Goal: Information Seeking & Learning: Learn about a topic

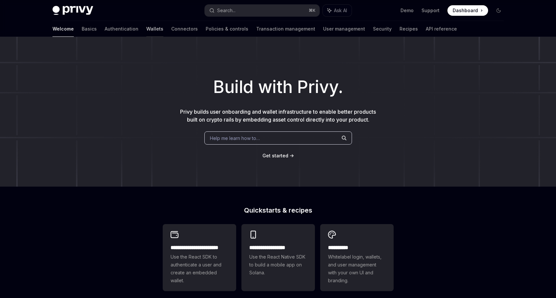
click at [146, 26] on link "Wallets" at bounding box center [154, 29] width 17 height 16
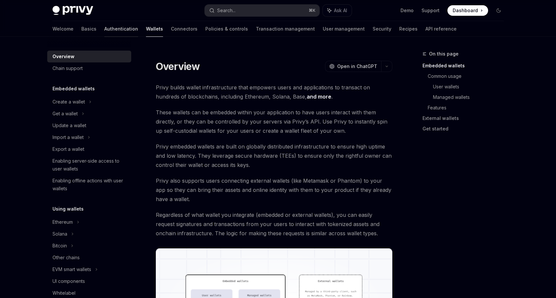
click at [104, 32] on link "Authentication" at bounding box center [121, 29] width 34 height 16
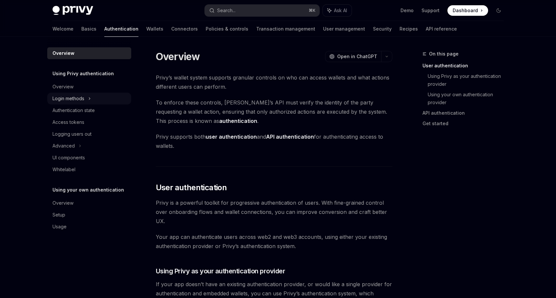
click at [79, 98] on div "Login methods" at bounding box center [69, 99] width 32 height 8
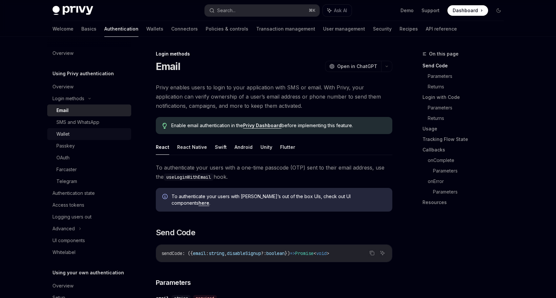
click at [74, 137] on div "Wallet" at bounding box center [91, 134] width 71 height 8
type textarea "*"
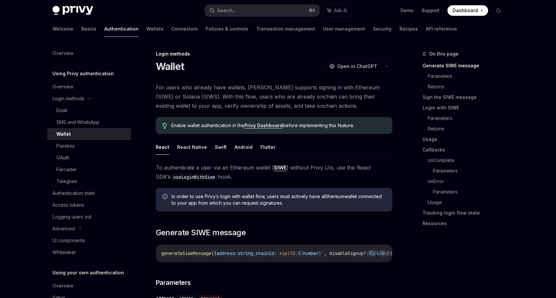
click at [243, 54] on div "Login methods" at bounding box center [274, 54] width 237 height 7
click at [460, 12] on span "Dashboard" at bounding box center [465, 10] width 25 height 7
